Goal: Communication & Community: Answer question/provide support

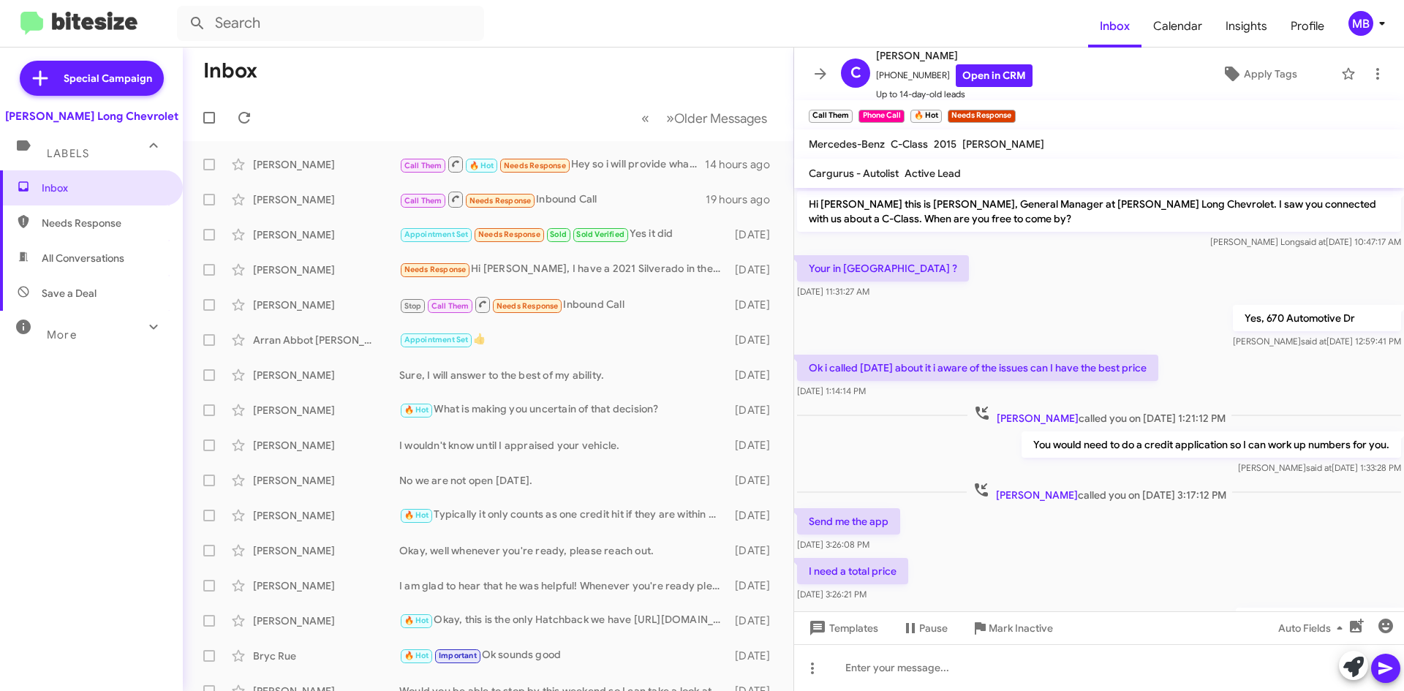
scroll to position [201, 0]
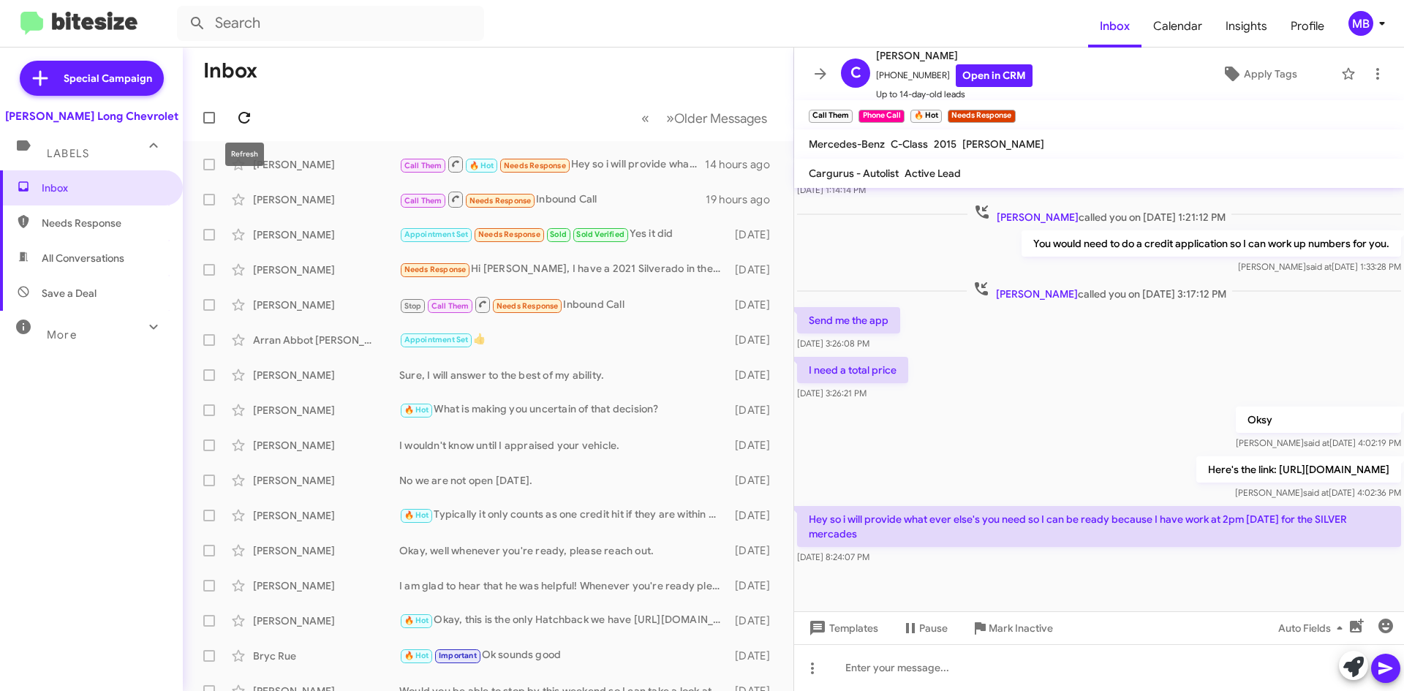
click at [241, 109] on icon at bounding box center [244, 118] width 18 height 18
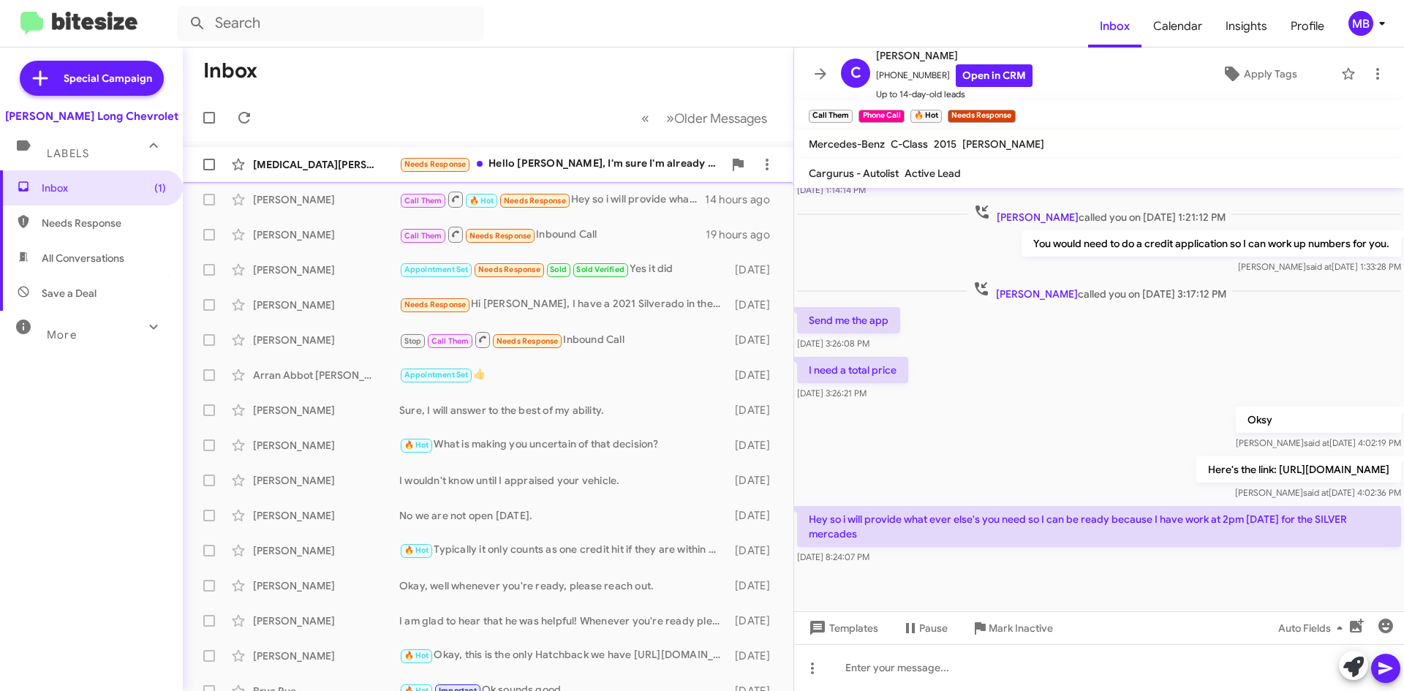
click at [545, 165] on div "Needs Response Hello [PERSON_NAME], I'm sure I'm already in talk with one of yo…" at bounding box center [561, 164] width 324 height 17
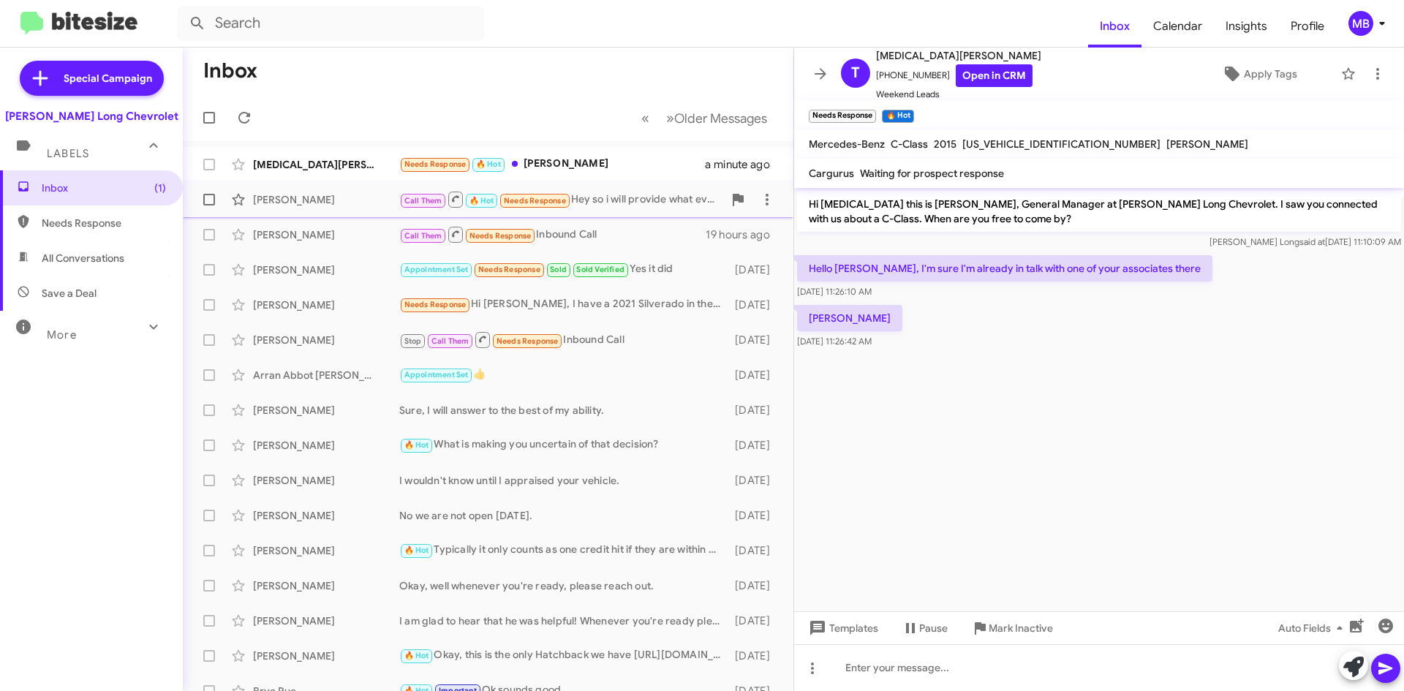
click at [617, 171] on div "Needs Response 🔥 Hot [PERSON_NAME]" at bounding box center [552, 164] width 306 height 17
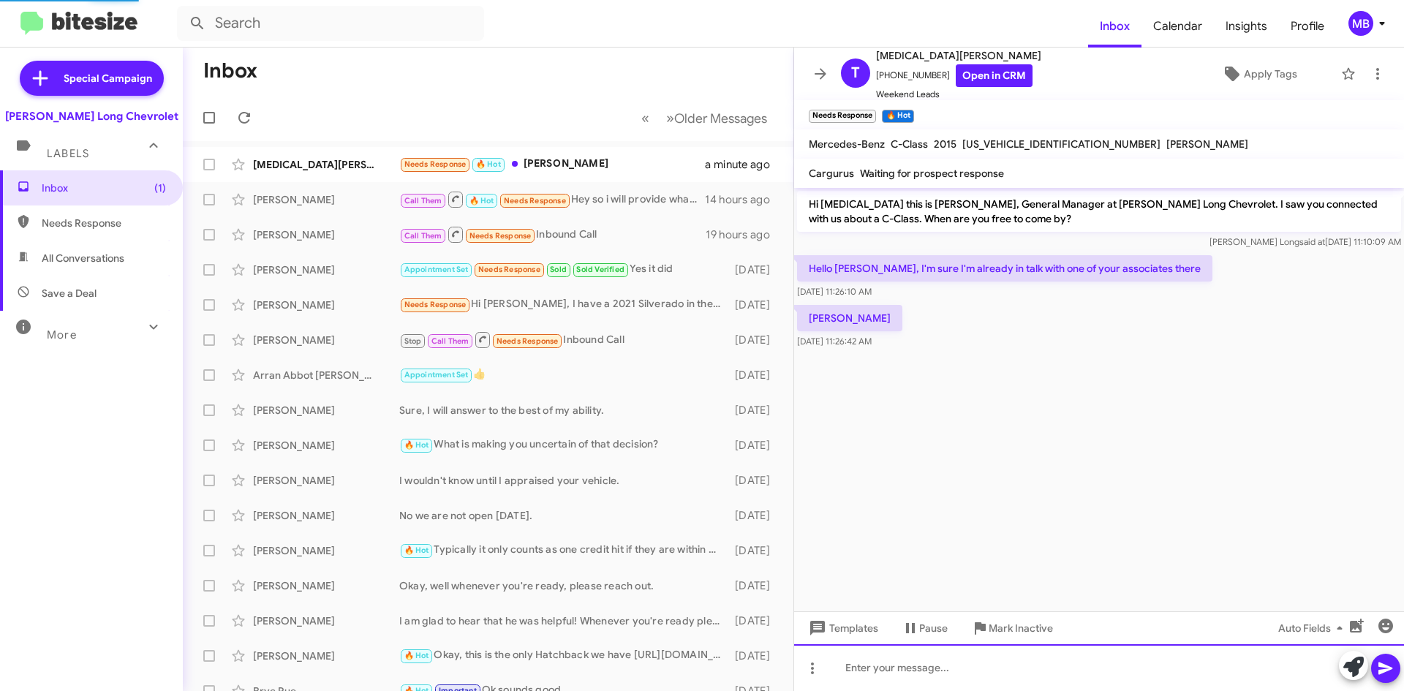
click at [1087, 658] on div at bounding box center [1099, 667] width 610 height 47
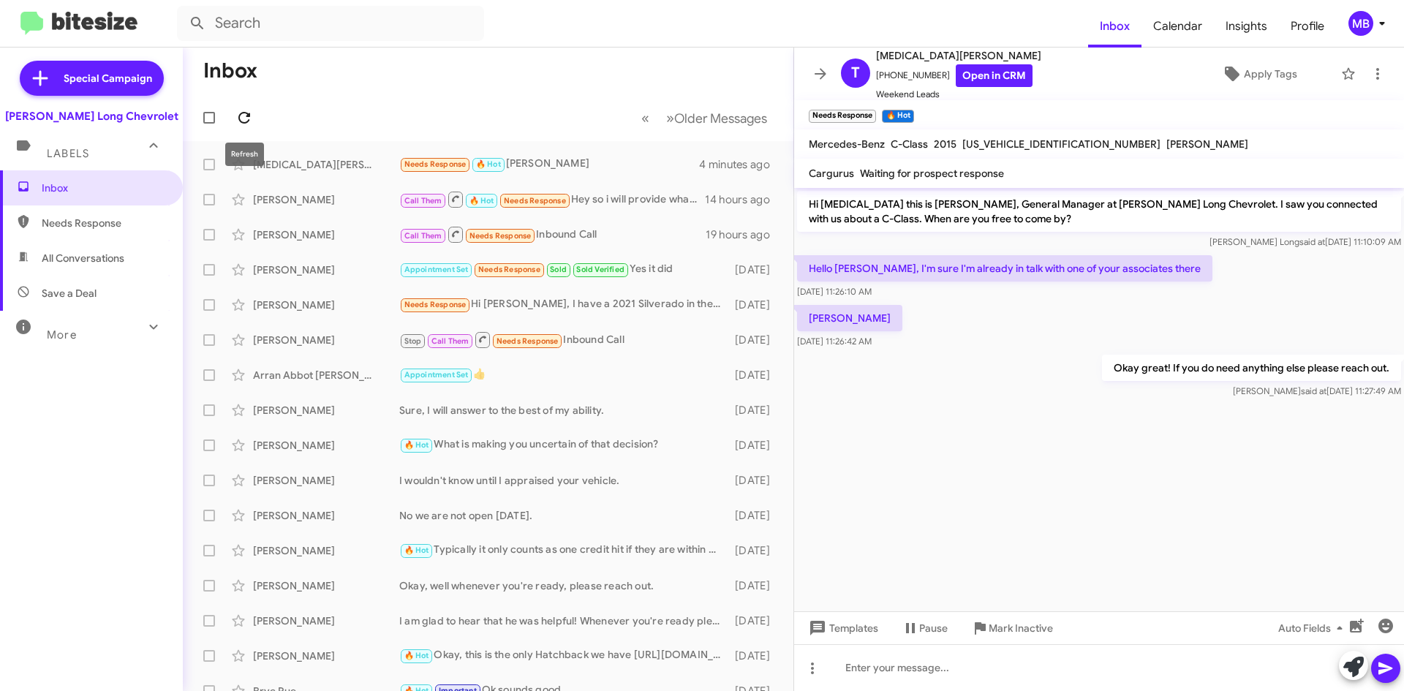
click at [239, 108] on button at bounding box center [244, 117] width 29 height 29
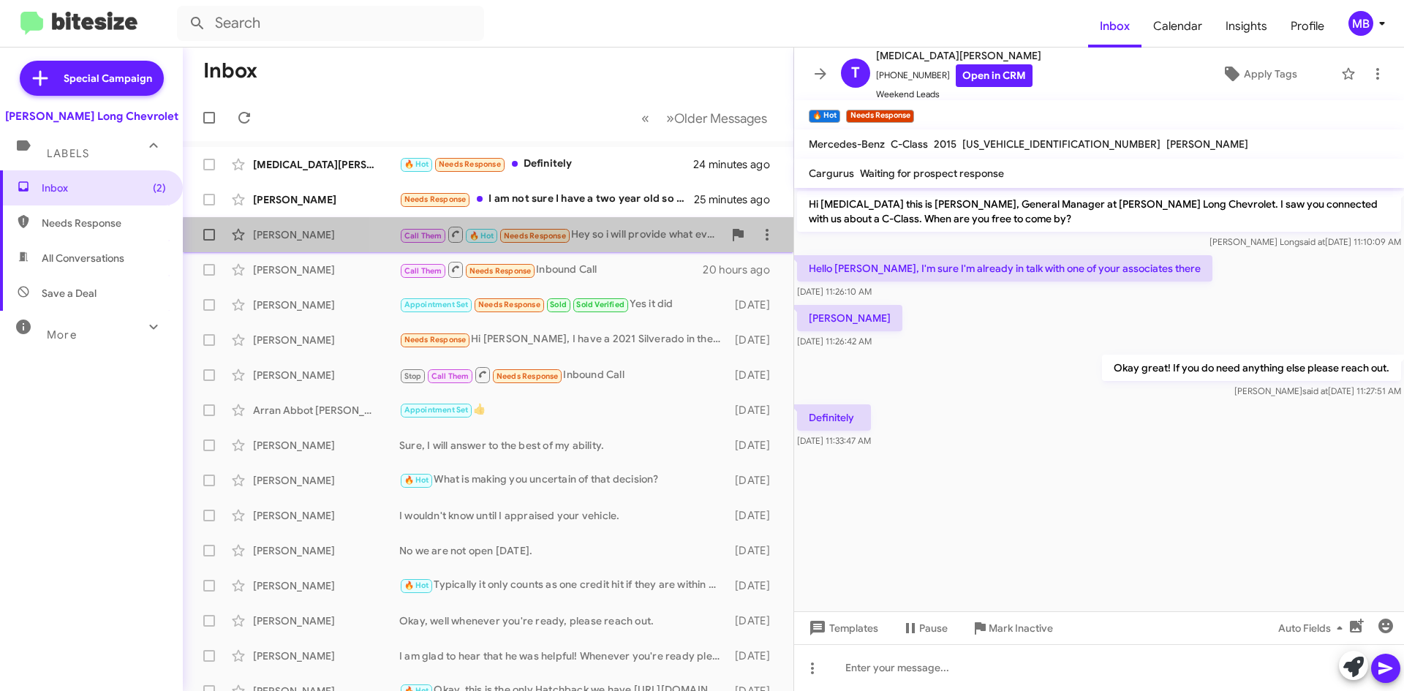
click at [668, 246] on div "[PERSON_NAME] Call Them 🔥 Hot Needs Response Hey so i will provide what ever el…" at bounding box center [488, 234] width 587 height 29
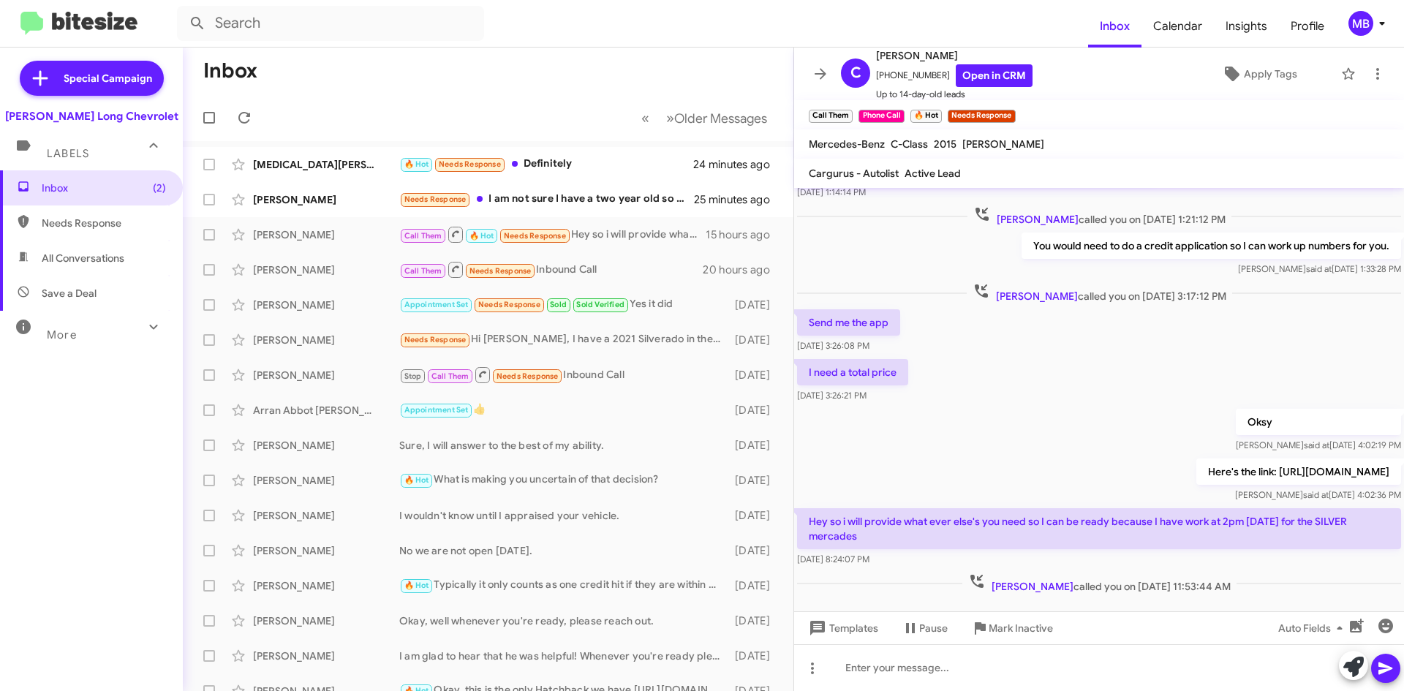
scroll to position [232, 0]
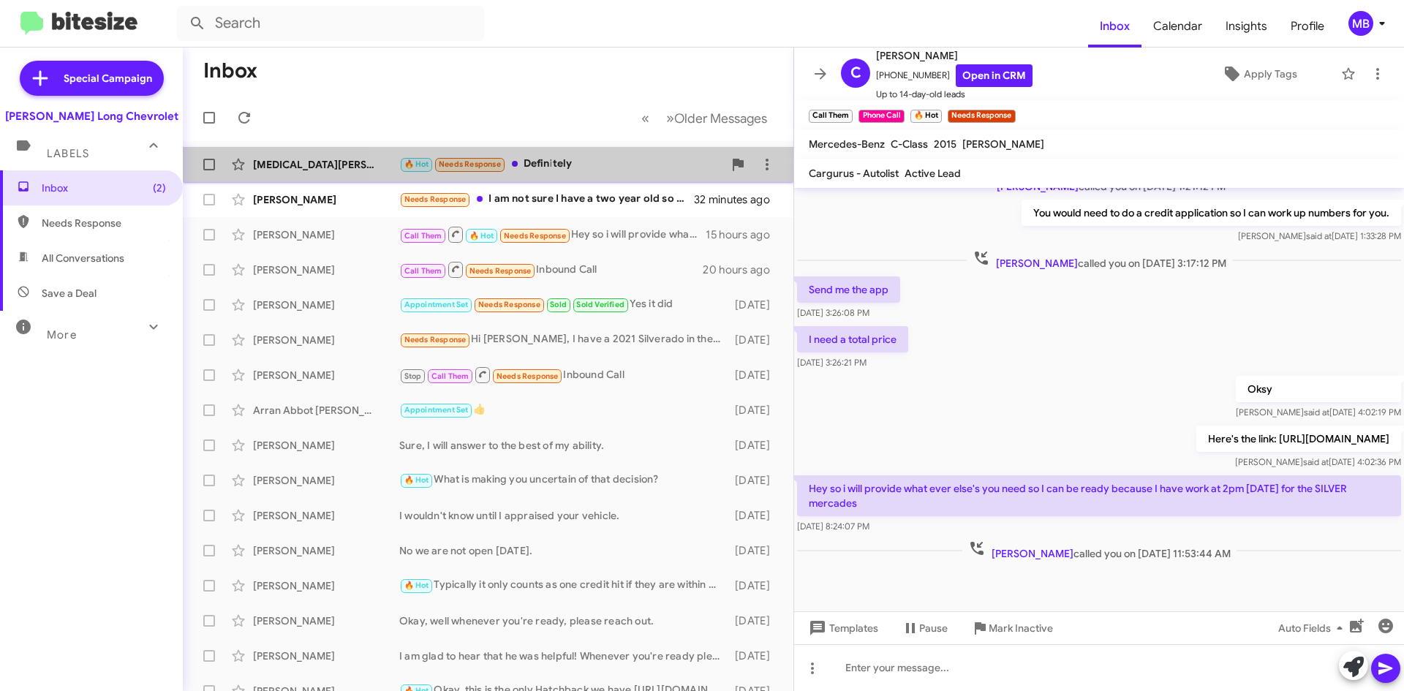
click at [587, 161] on div "🔥 Hot Needs Response Definitely" at bounding box center [561, 164] width 324 height 17
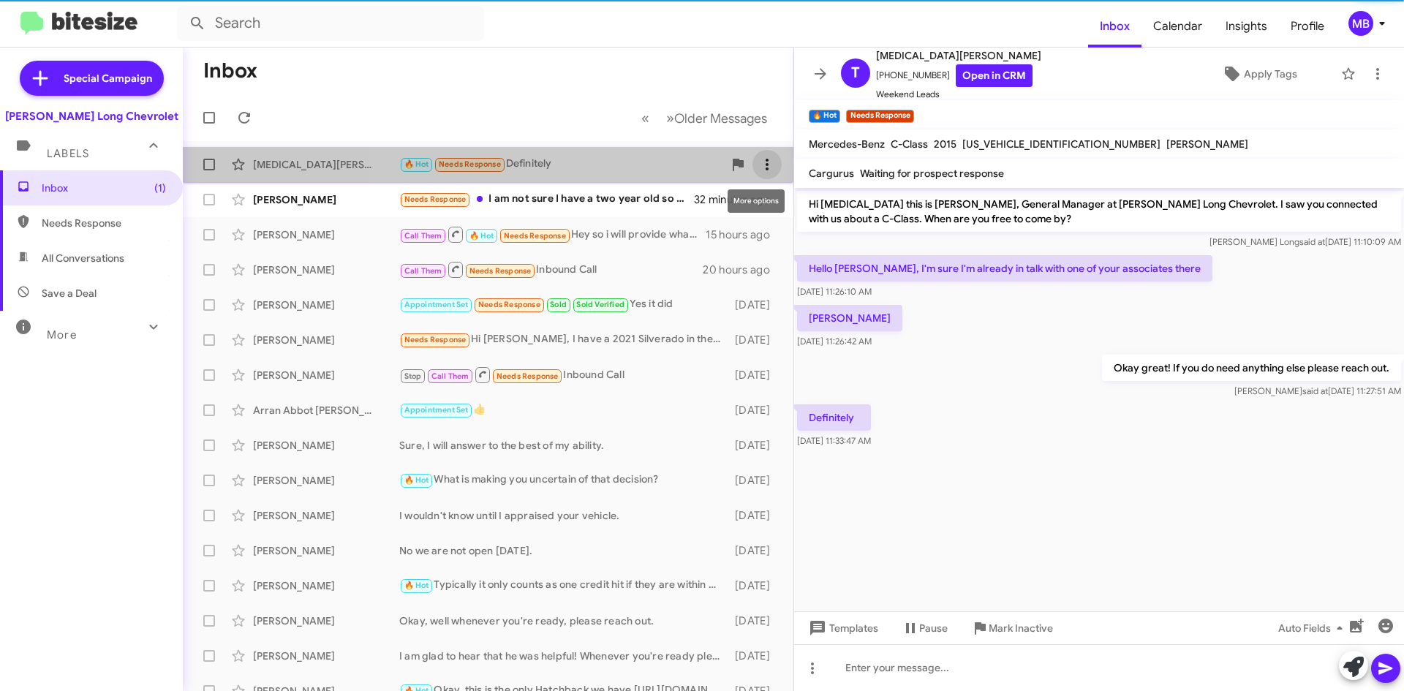
click at [758, 159] on icon at bounding box center [767, 165] width 18 height 18
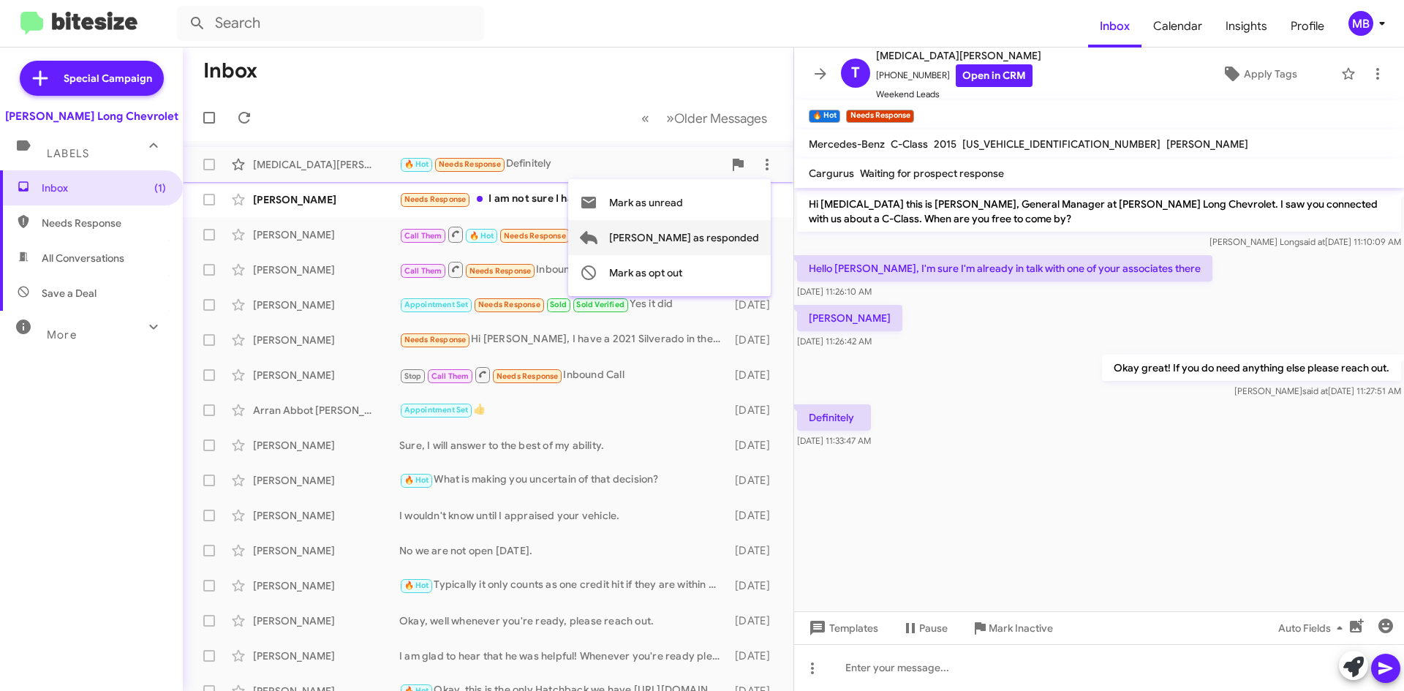
click at [742, 241] on span "[PERSON_NAME] as responded" at bounding box center [684, 237] width 150 height 35
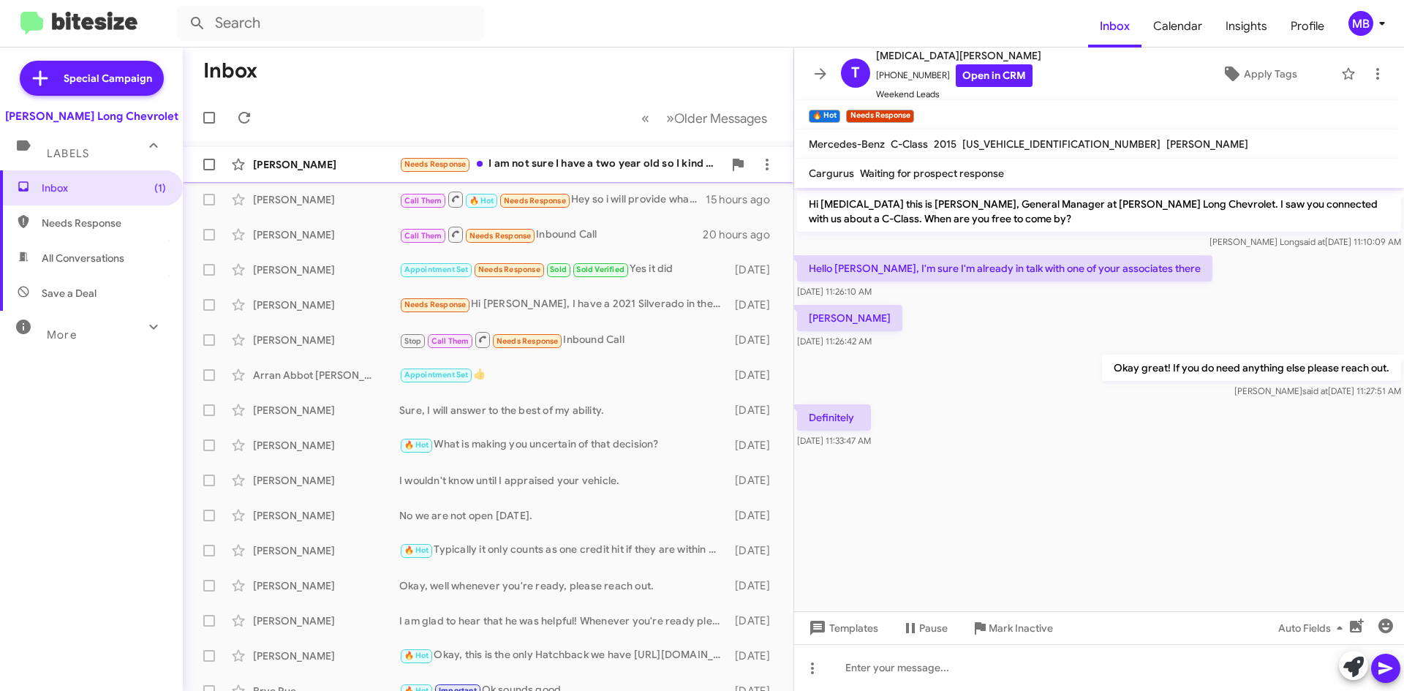
click at [577, 171] on div "Needs Response I am not sure I have a two year old so I kind of run off his sch…" at bounding box center [561, 164] width 324 height 17
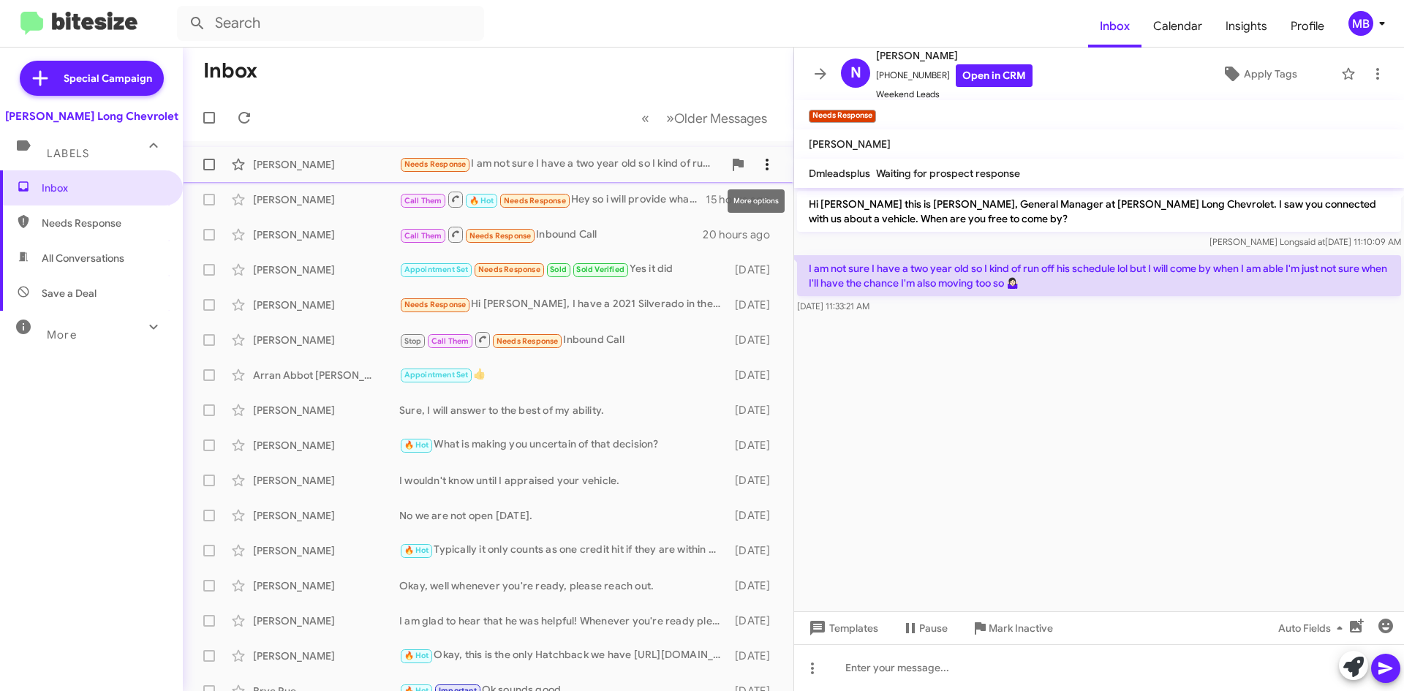
click at [766, 161] on icon at bounding box center [767, 165] width 3 height 12
click at [721, 233] on span "[PERSON_NAME] as responded" at bounding box center [684, 237] width 150 height 35
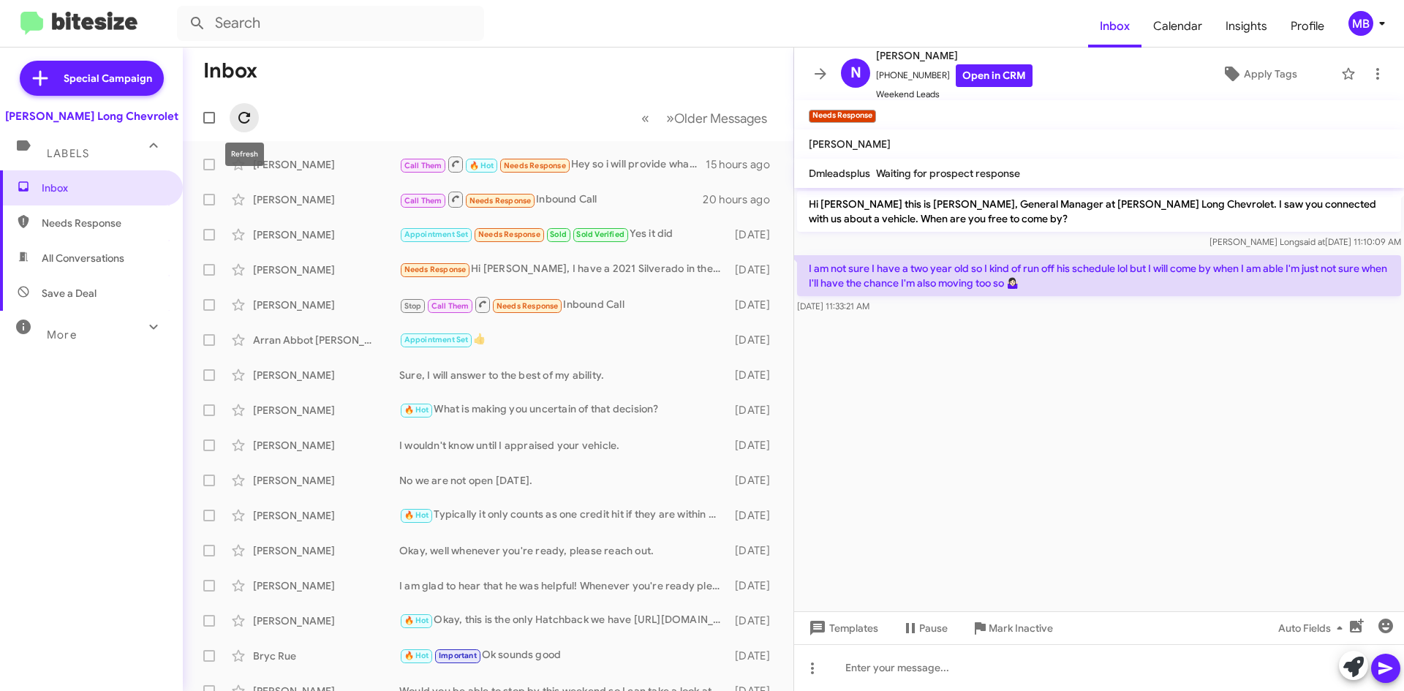
click at [241, 113] on icon at bounding box center [244, 118] width 18 height 18
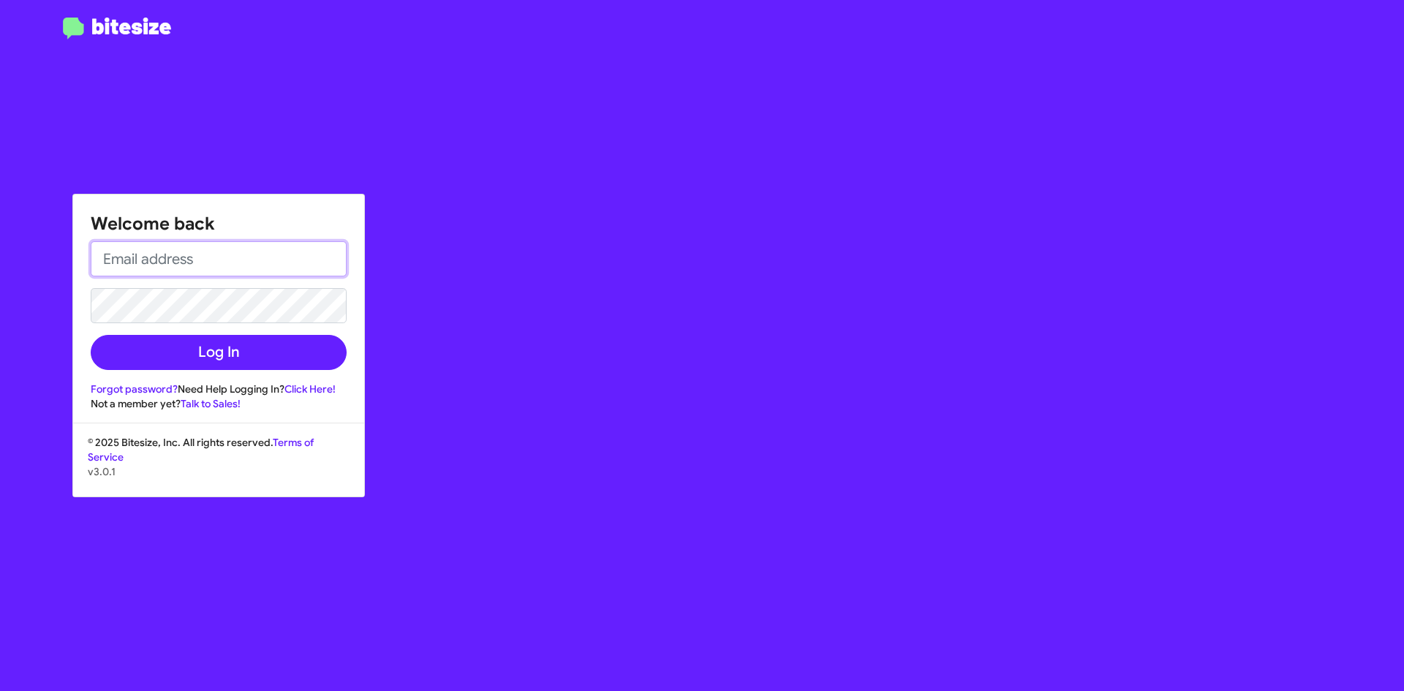
click at [280, 260] on input "email" at bounding box center [219, 258] width 256 height 35
click at [269, 265] on input "email" at bounding box center [219, 258] width 256 height 35
type input "[EMAIL_ADDRESS][DOMAIN_NAME]"
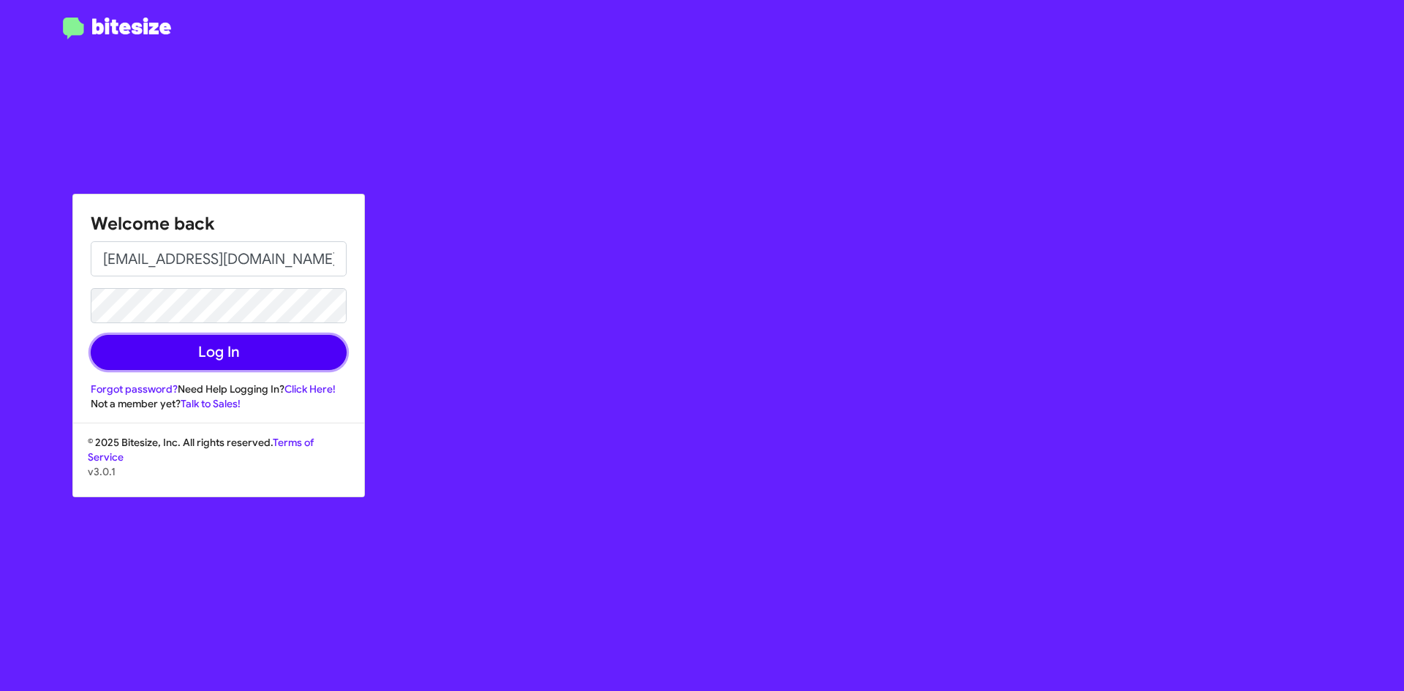
click at [249, 343] on button "Log In" at bounding box center [219, 352] width 256 height 35
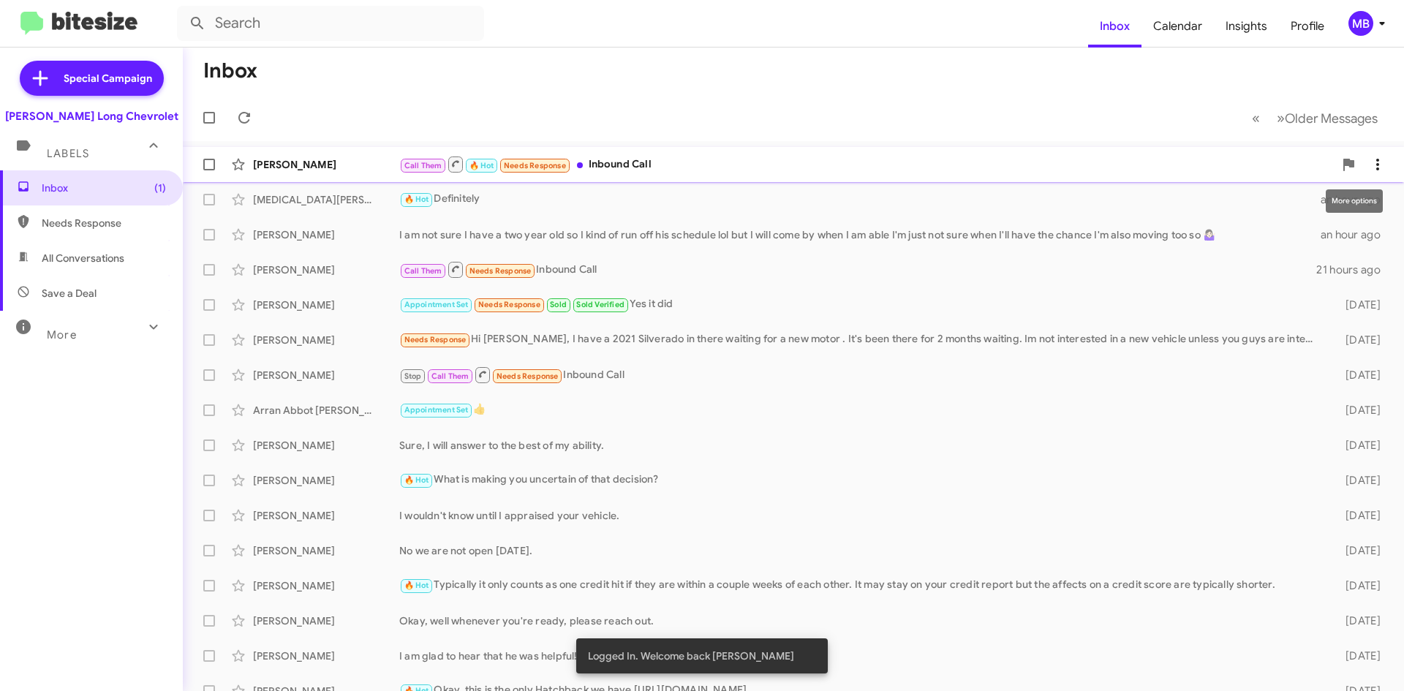
click at [1373, 163] on icon at bounding box center [1378, 165] width 18 height 18
click at [1340, 245] on span "[PERSON_NAME] as responded" at bounding box center [1295, 237] width 150 height 35
